Goal: Information Seeking & Learning: Find specific fact

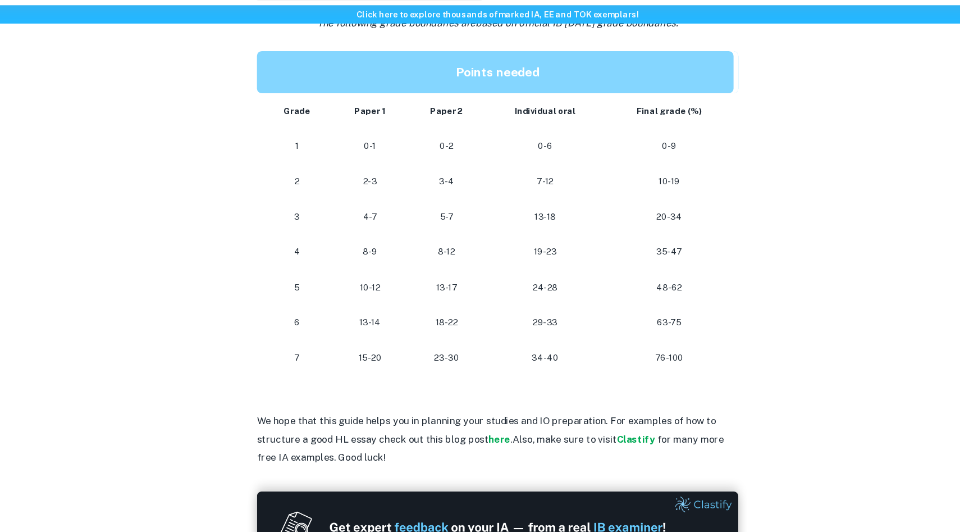
scroll to position [1003, 0]
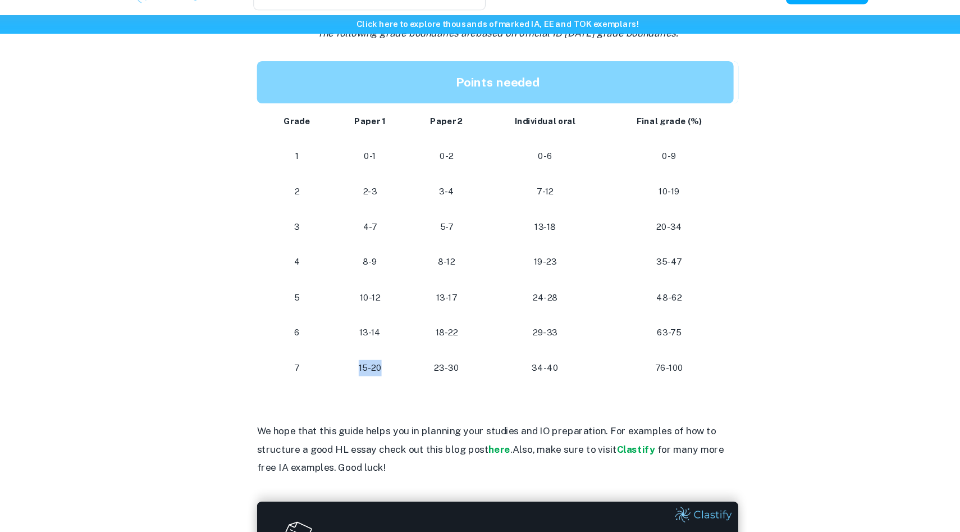
drag, startPoint x: 372, startPoint y: 366, endPoint x: 329, endPoint y: 366, distance: 43.2
click at [329, 366] on td "15-20" at bounding box center [361, 369] width 70 height 33
drag, startPoint x: 672, startPoint y: 362, endPoint x: 624, endPoint y: 368, distance: 48.2
click at [624, 368] on p "76-100" at bounding box center [640, 369] width 102 height 15
drag, startPoint x: 670, startPoint y: 371, endPoint x: 615, endPoint y: 369, distance: 55.1
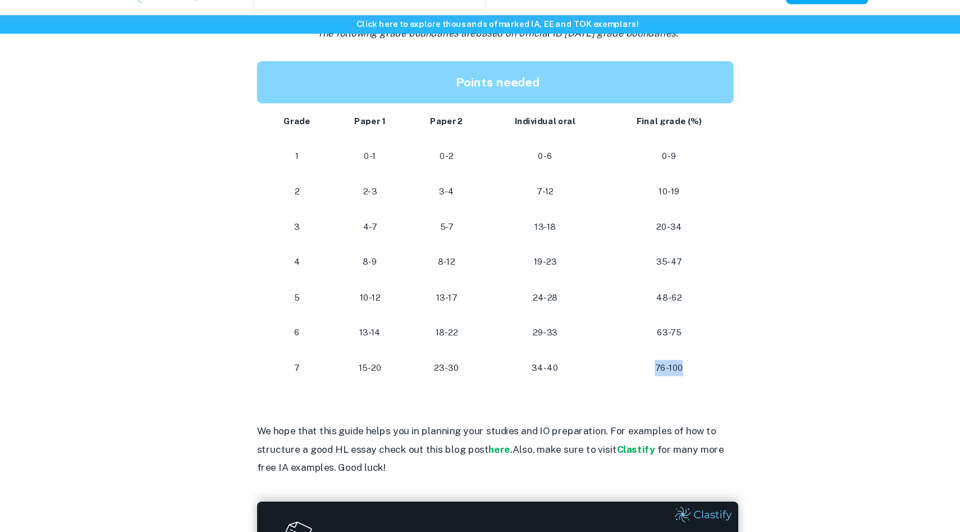
click at [615, 369] on p "76-100" at bounding box center [640, 369] width 102 height 15
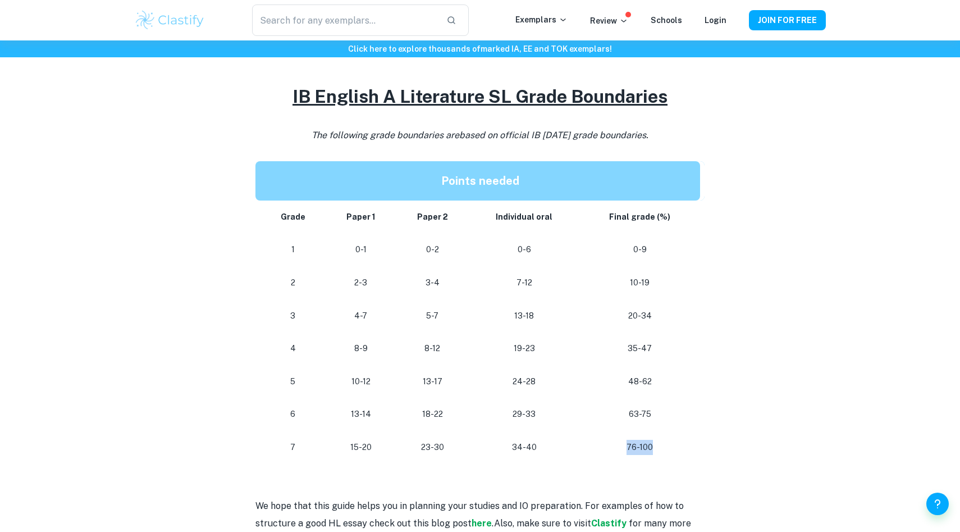
scroll to position [933, 0]
